Goal: Use online tool/utility: Use online tool/utility

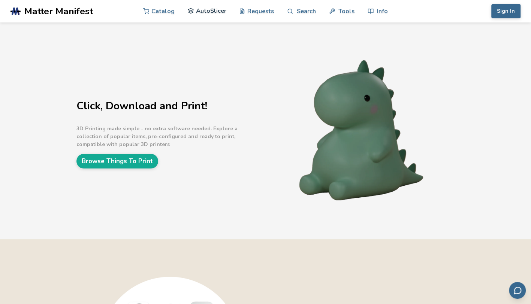
click at [212, 13] on link "AutoSlicer" at bounding box center [207, 11] width 39 height 22
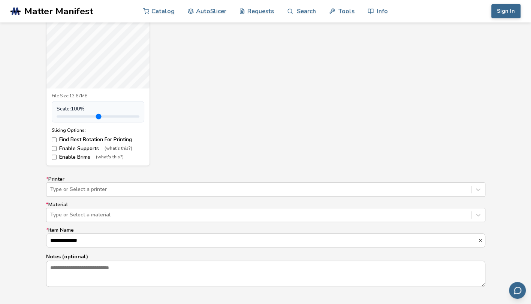
scroll to position [375, 0]
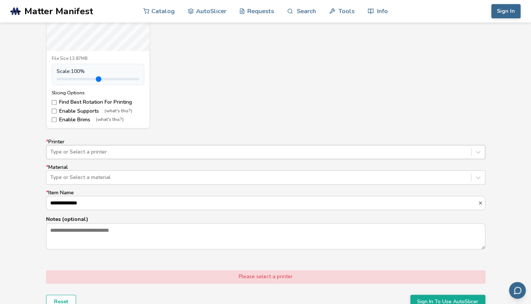
click at [102, 152] on div at bounding box center [258, 151] width 417 height 7
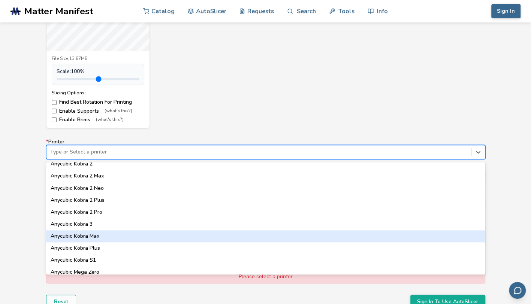
scroll to position [75, 0]
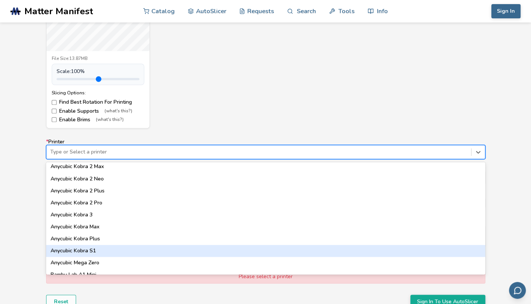
click at [105, 250] on div "Anycubic Kobra S1" at bounding box center [265, 251] width 439 height 12
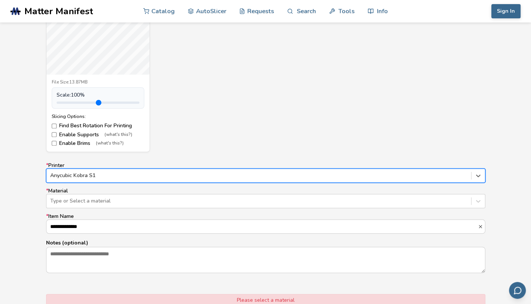
scroll to position [375, 0]
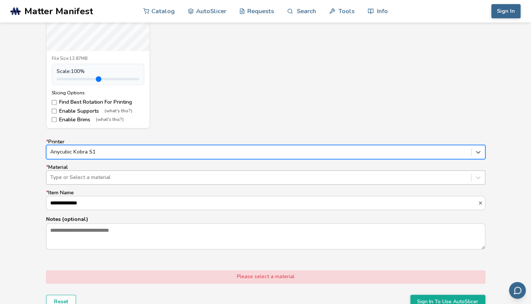
click at [94, 174] on div at bounding box center [258, 177] width 417 height 7
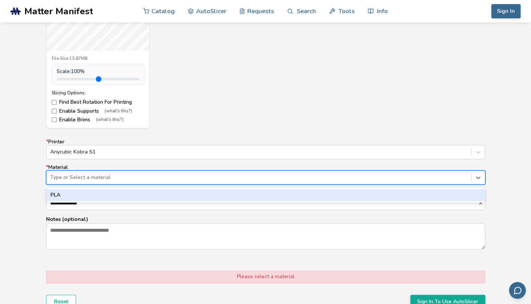
click at [81, 190] on div "PLA" at bounding box center [265, 195] width 439 height 12
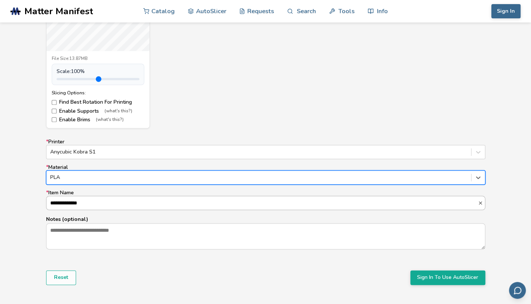
click at [97, 206] on input "**********" at bounding box center [261, 202] width 431 height 13
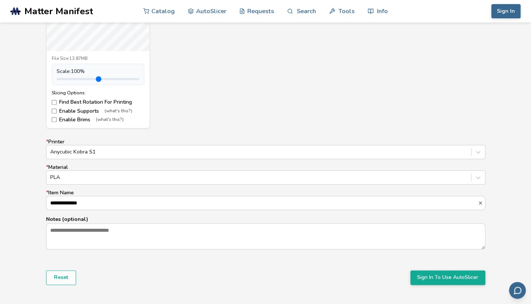
click at [33, 195] on div "**********" at bounding box center [265, 104] width 531 height 420
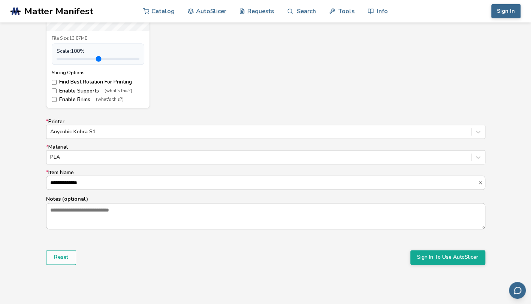
scroll to position [412, 0]
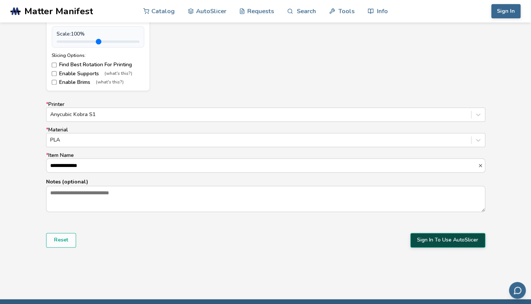
click at [454, 240] on button "Sign In To Use AutoSlicer" at bounding box center [447, 240] width 75 height 14
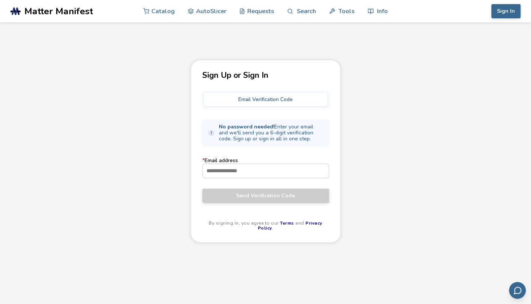
click at [411, 146] on div "Sign Up or Sign In Email Verification Code No password needed! Enter your email…" at bounding box center [265, 201] width 531 height 283
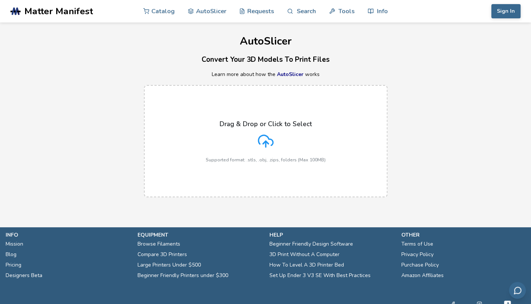
scroll to position [25, 0]
